Goal: Transaction & Acquisition: Purchase product/service

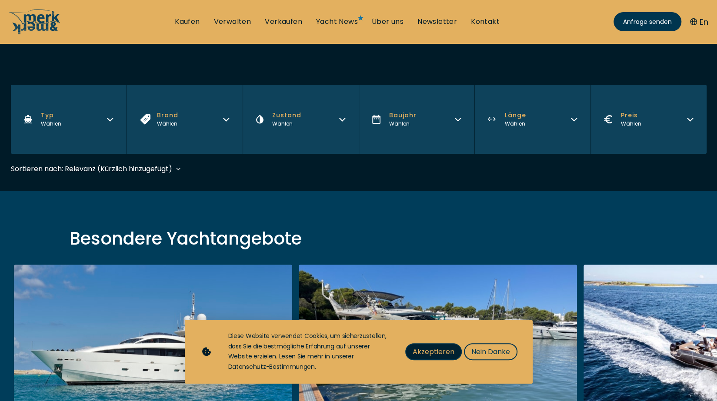
click at [426, 353] on span "Akzeptieren" at bounding box center [434, 352] width 42 height 11
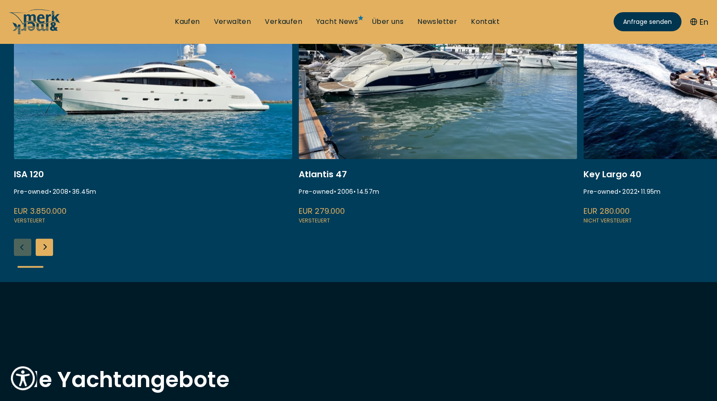
scroll to position [348, 0]
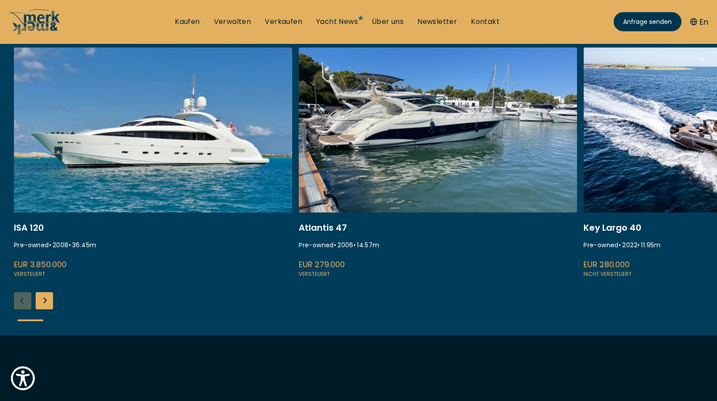
click at [50, 305] on div "Next slide" at bounding box center [44, 300] width 17 height 17
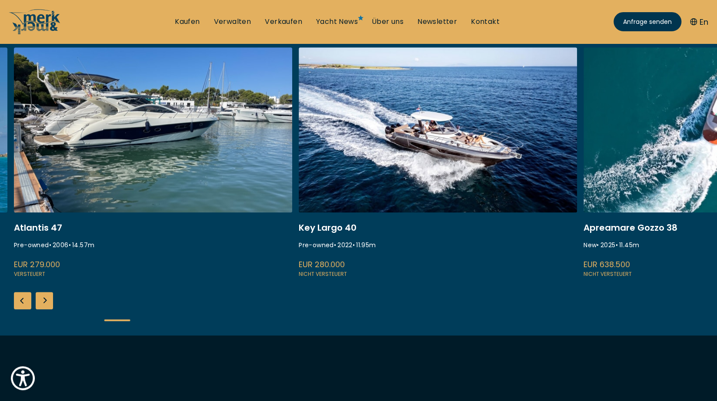
click at [49, 306] on div "Next slide" at bounding box center [44, 300] width 17 height 17
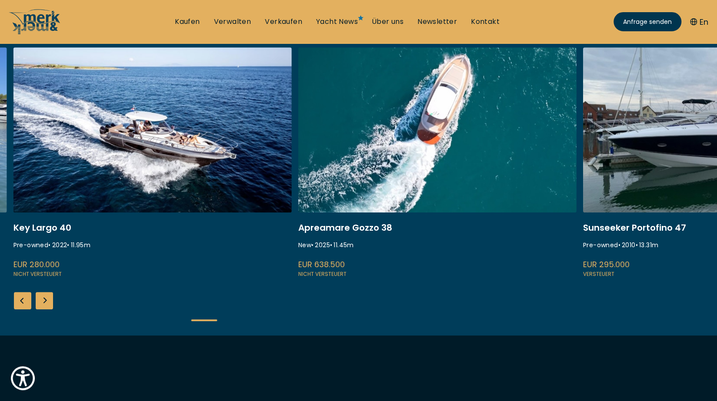
click at [48, 308] on div "Next slide" at bounding box center [44, 300] width 17 height 17
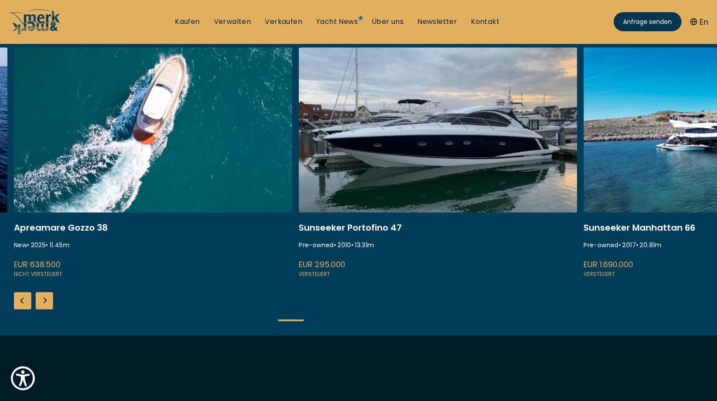
click at [48, 308] on div "Next slide" at bounding box center [44, 300] width 17 height 17
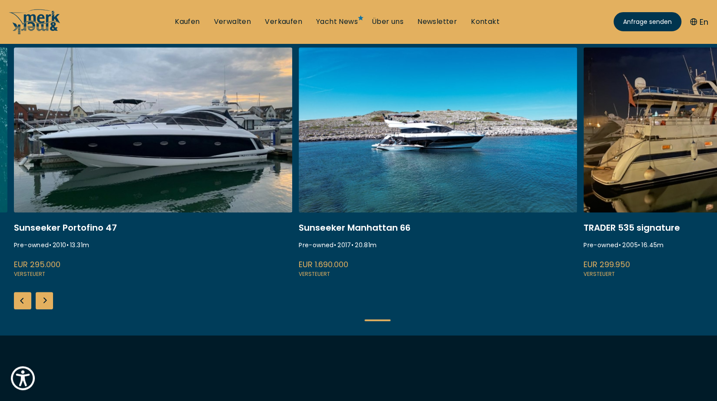
click at [47, 308] on div "Next slide" at bounding box center [44, 300] width 17 height 17
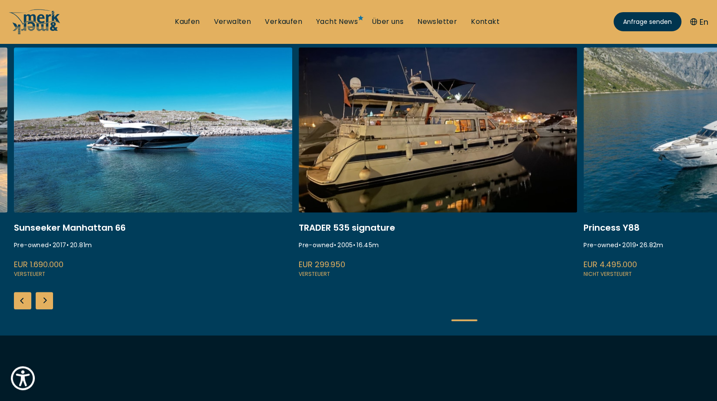
click at [47, 308] on div "Next slide" at bounding box center [44, 300] width 17 height 17
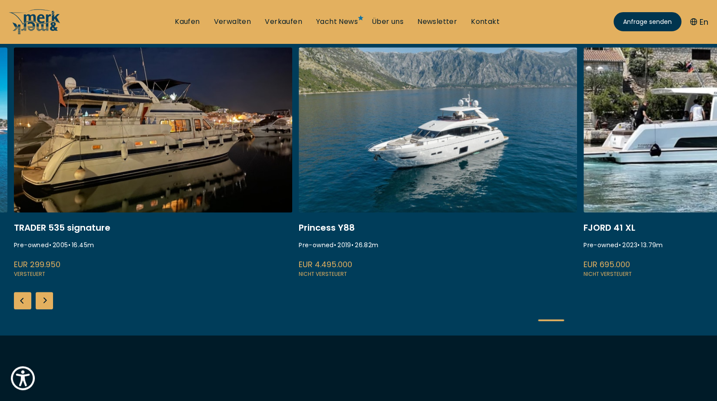
click at [47, 308] on div "Next slide" at bounding box center [44, 300] width 17 height 17
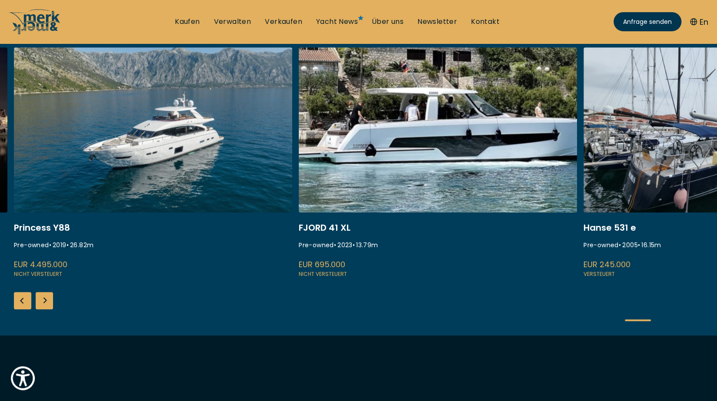
click at [47, 308] on div "Next slide" at bounding box center [44, 300] width 17 height 17
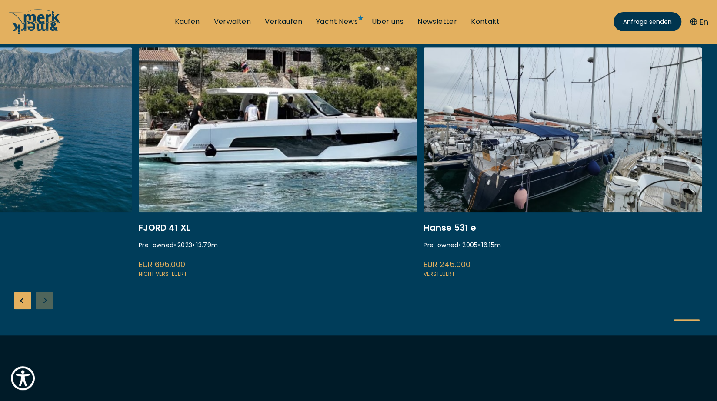
click at [47, 309] on div "ISA 120 Pre-owned • 2008 • 36.45 m EUR 3.850.000 Versteuert Atlantis 47 Pre-own…" at bounding box center [358, 191] width 717 height 288
